Goal: Information Seeking & Learning: Learn about a topic

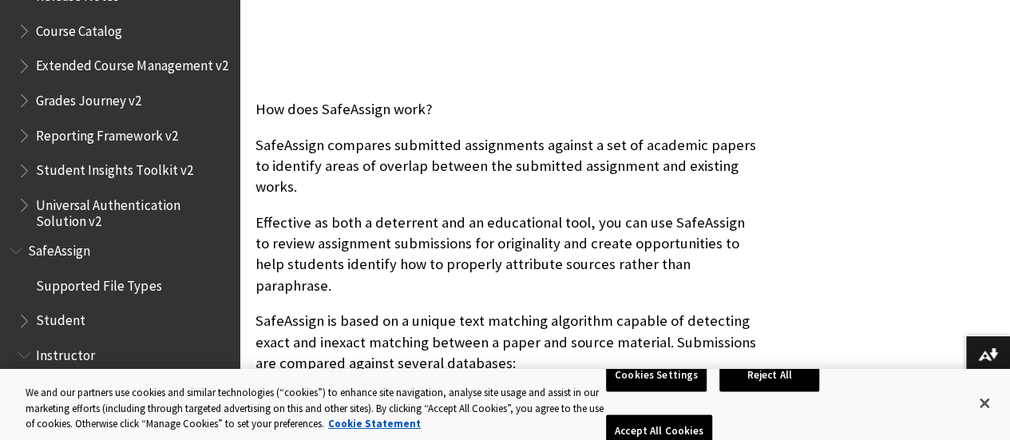
scroll to position [1788, 0]
click at [60, 259] on span "SafeAssign" at bounding box center [59, 249] width 62 height 22
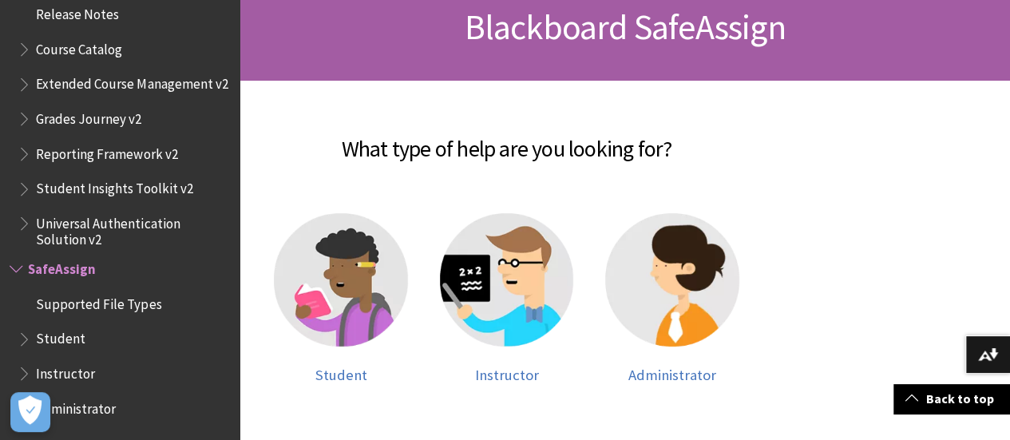
scroll to position [252, 0]
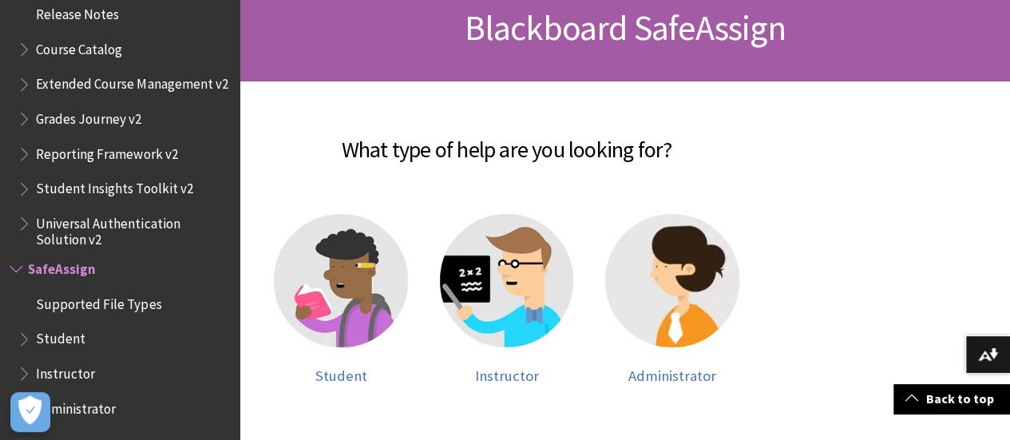
click at [45, 284] on li "SafeAssign Supported File Types Student Instructor Administrator" at bounding box center [120, 339] width 220 height 166
click at [389, 256] on img at bounding box center [341, 281] width 134 height 134
click at [366, 366] on span "Student" at bounding box center [341, 375] width 52 height 18
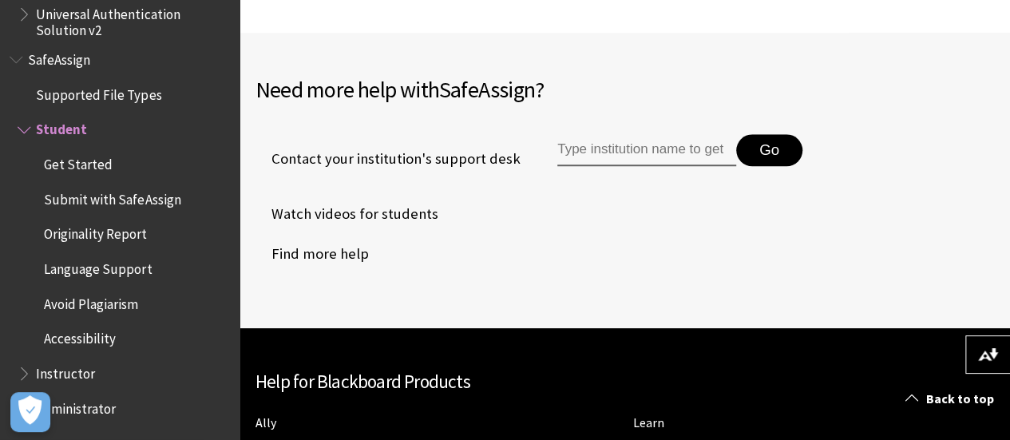
scroll to position [721, 0]
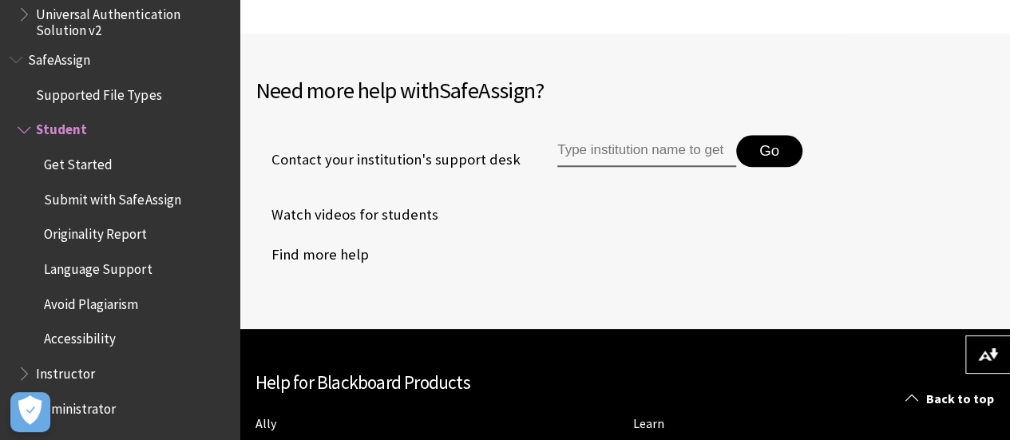
click at [624, 167] on input "Type institution name to get support" at bounding box center [646, 151] width 179 height 32
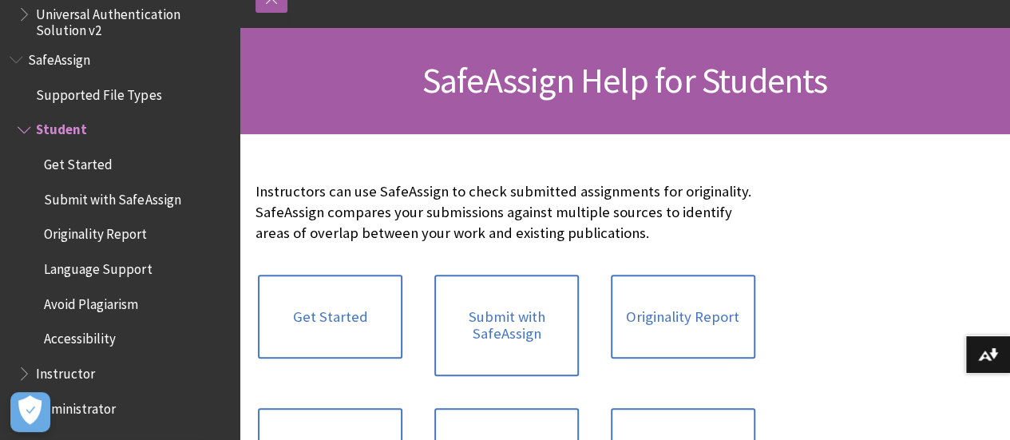
scroll to position [205, 0]
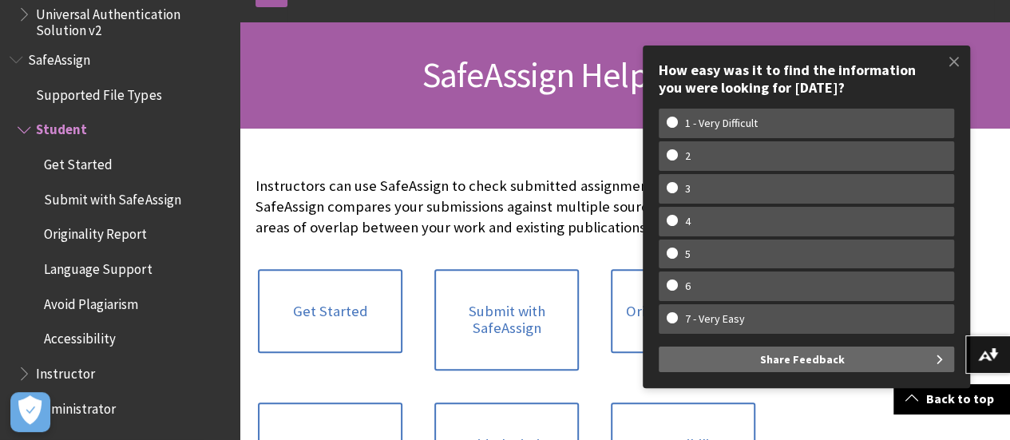
click at [531, 108] on div "SafeAssign Help for Students" at bounding box center [625, 75] width 771 height 106
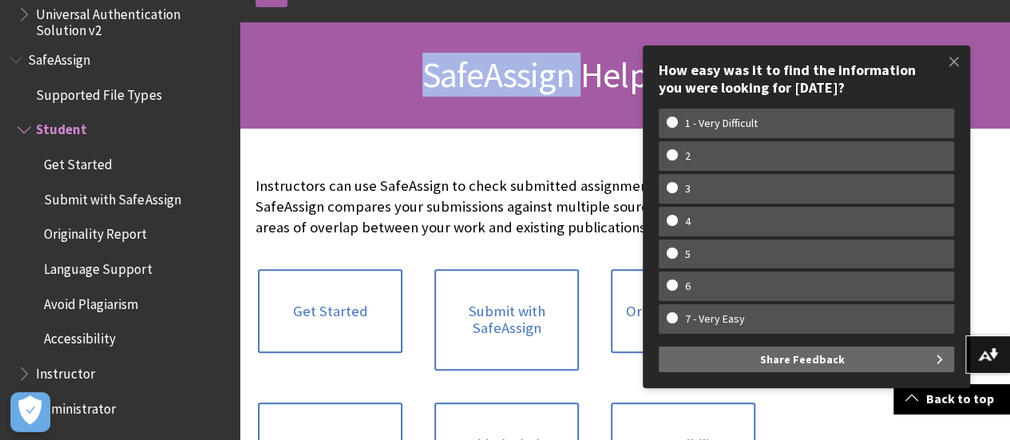
click at [531, 108] on div "SafeAssign Help for Students" at bounding box center [625, 75] width 771 height 106
